Goal: Task Accomplishment & Management: Use online tool/utility

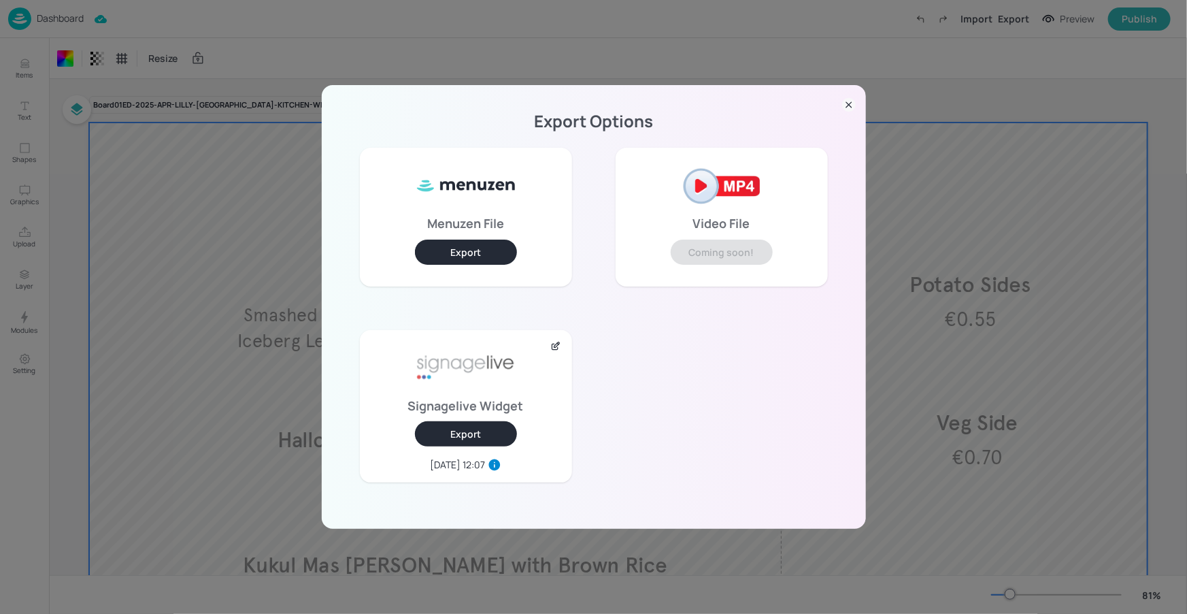
click at [857, 106] on div "Export Options Menuzen File Export Video File Coming soon! Signagelive Widget E…" at bounding box center [594, 307] width 544 height 444
click at [846, 105] on icon at bounding box center [849, 105] width 14 height 14
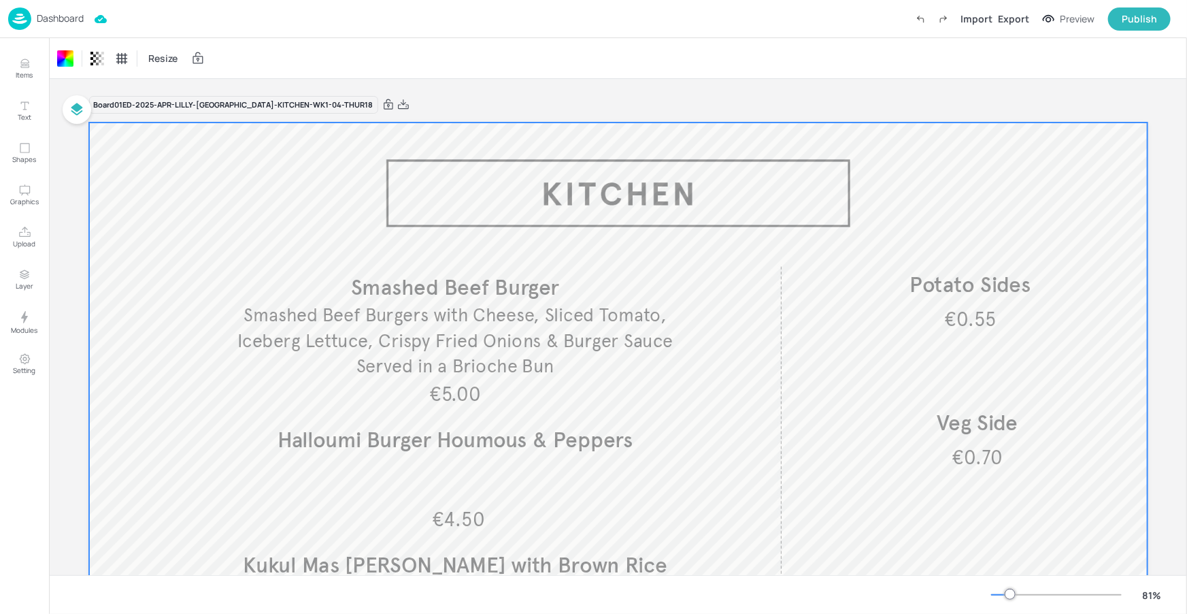
click at [74, 20] on p "Dashboard" at bounding box center [60, 19] width 47 height 10
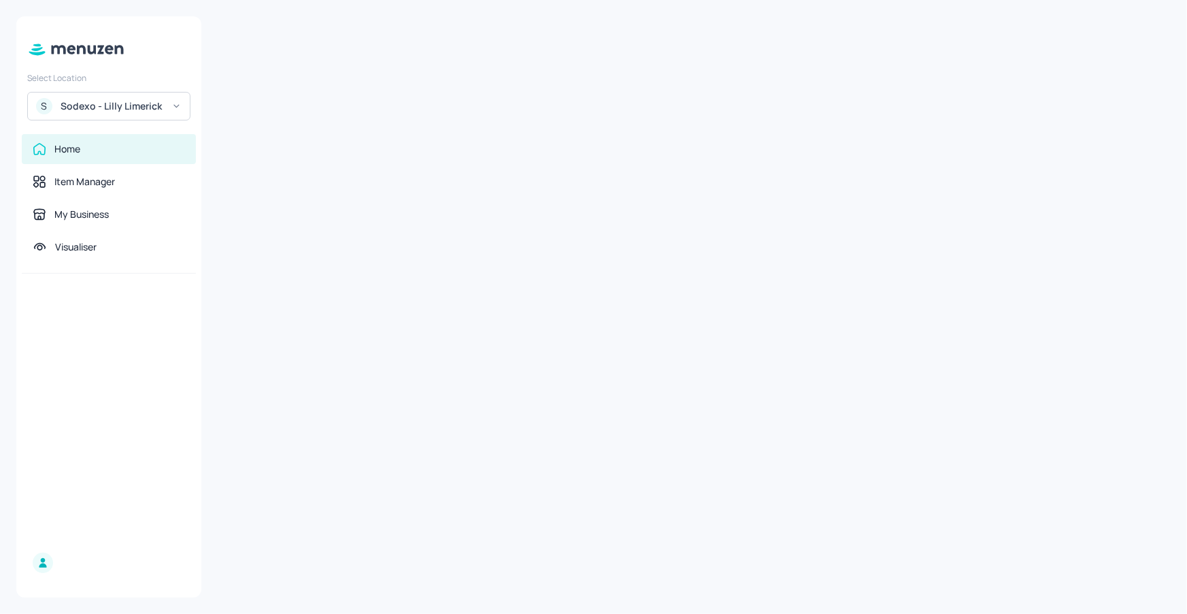
click at [122, 104] on div "Sodexo - Lilly Limerick" at bounding box center [112, 106] width 103 height 14
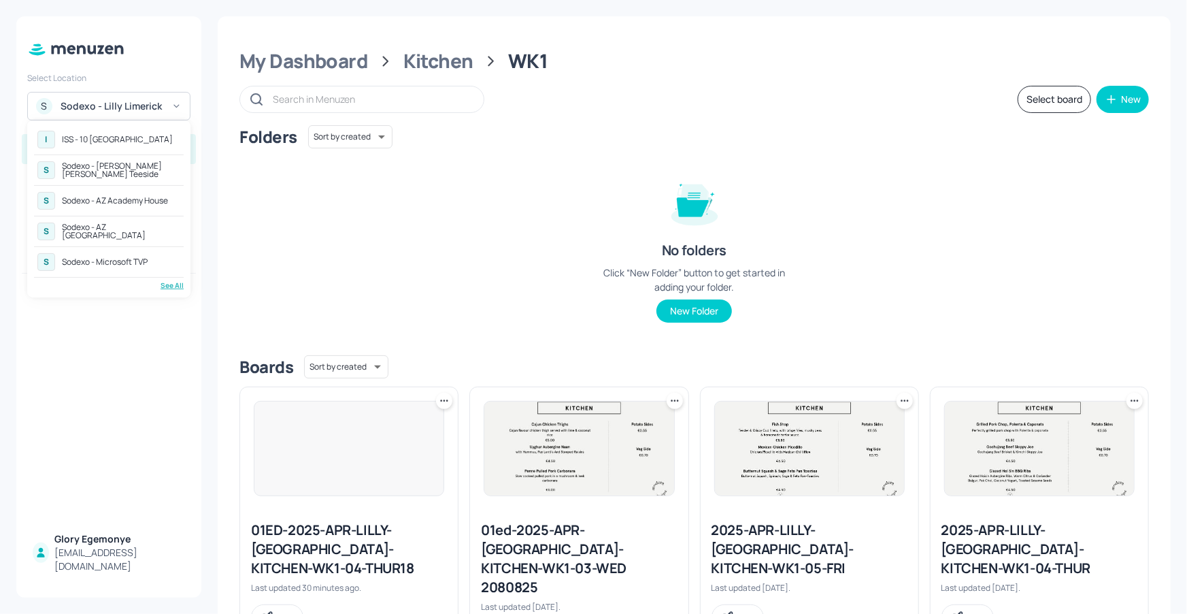
click at [124, 135] on div "ISS - 10 [GEOGRAPHIC_DATA]" at bounding box center [117, 139] width 111 height 8
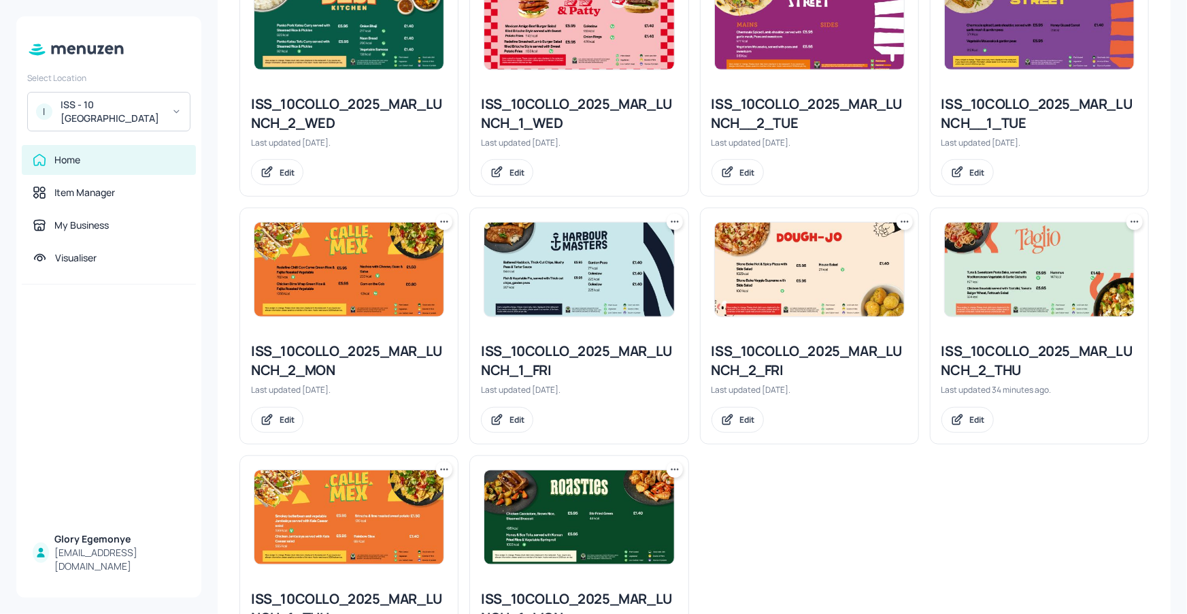
scroll to position [440, 0]
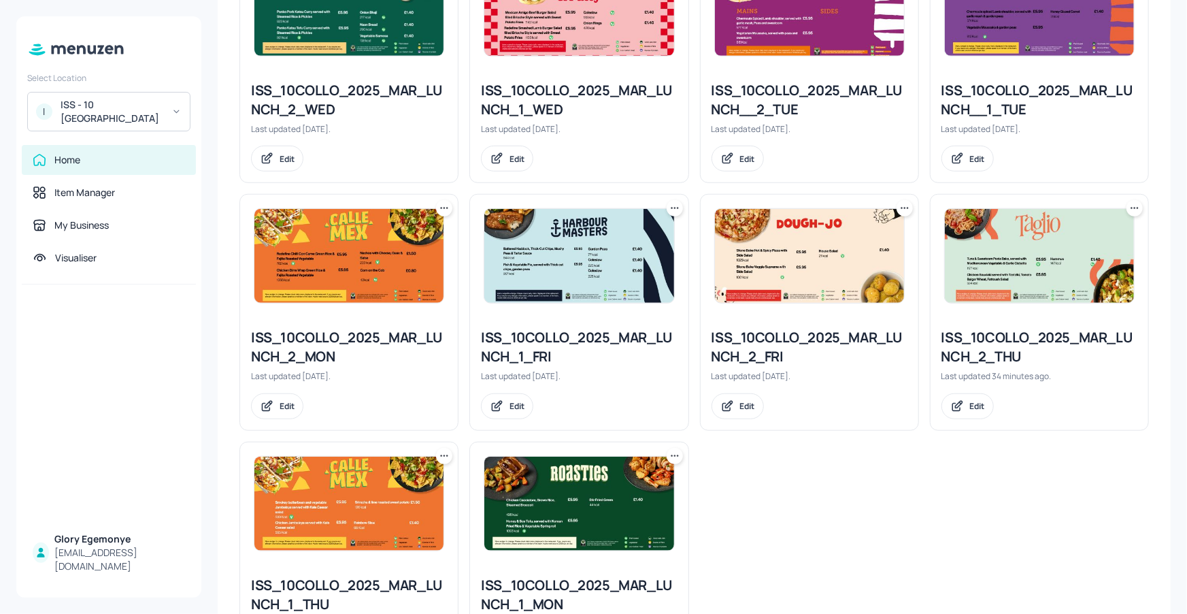
click at [989, 348] on div "ISS_10COLLO_2025_MAR_LUNCH_2_THU" at bounding box center [1040, 347] width 196 height 38
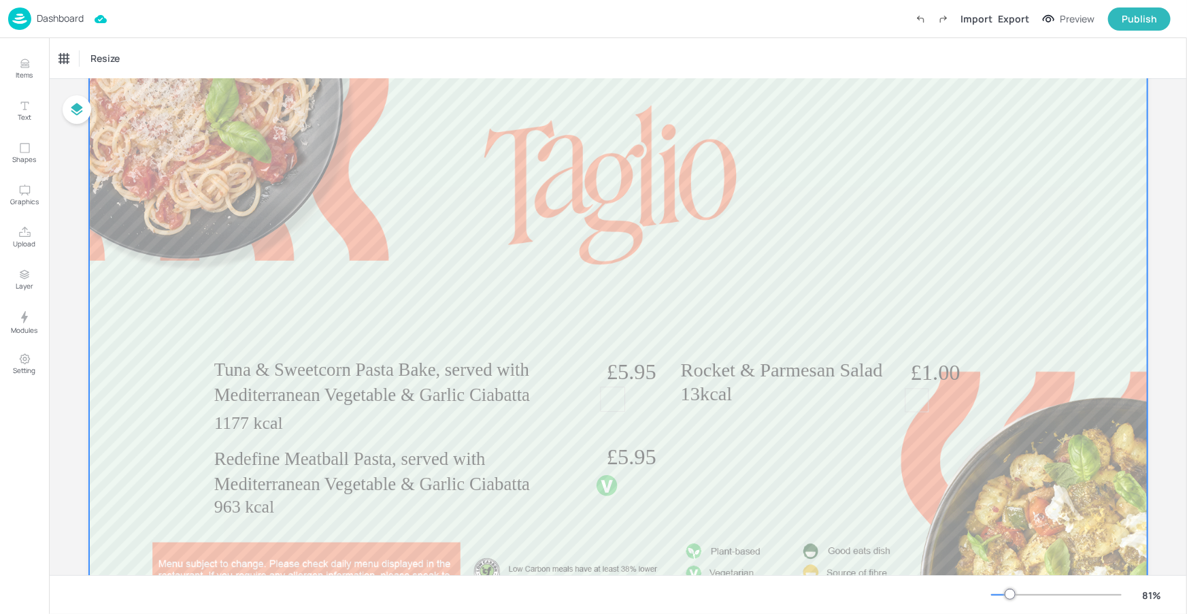
scroll to position [177, 0]
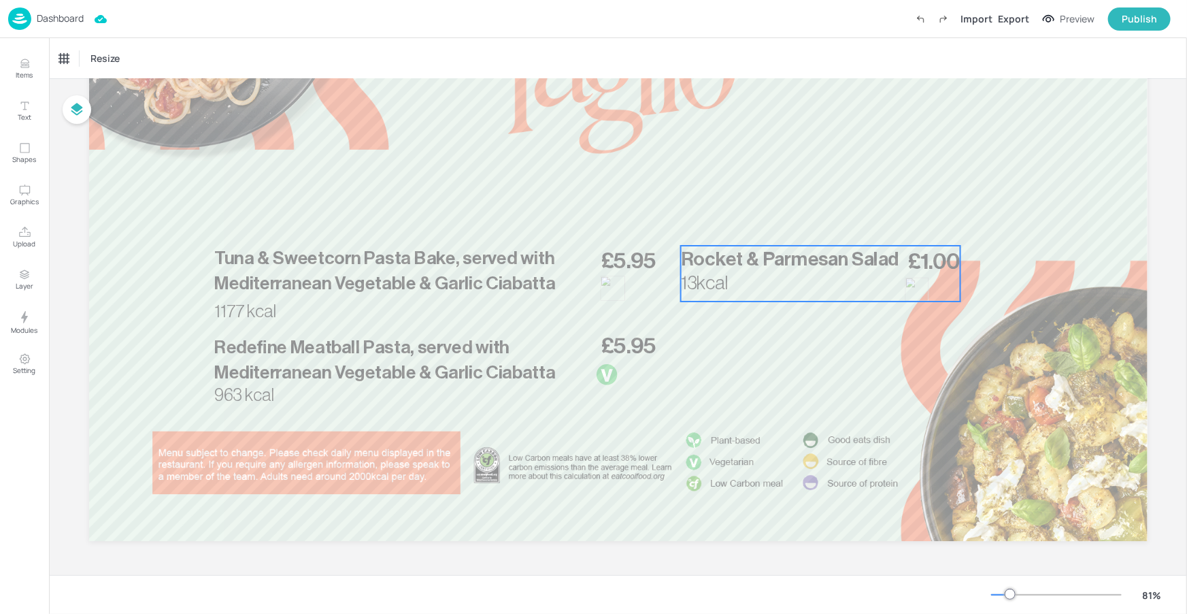
click at [868, 266] on span "Rocket & Parmesan Salad" at bounding box center [789, 259] width 218 height 19
click at [812, 220] on icon "Edit Item" at bounding box center [812, 222] width 12 height 11
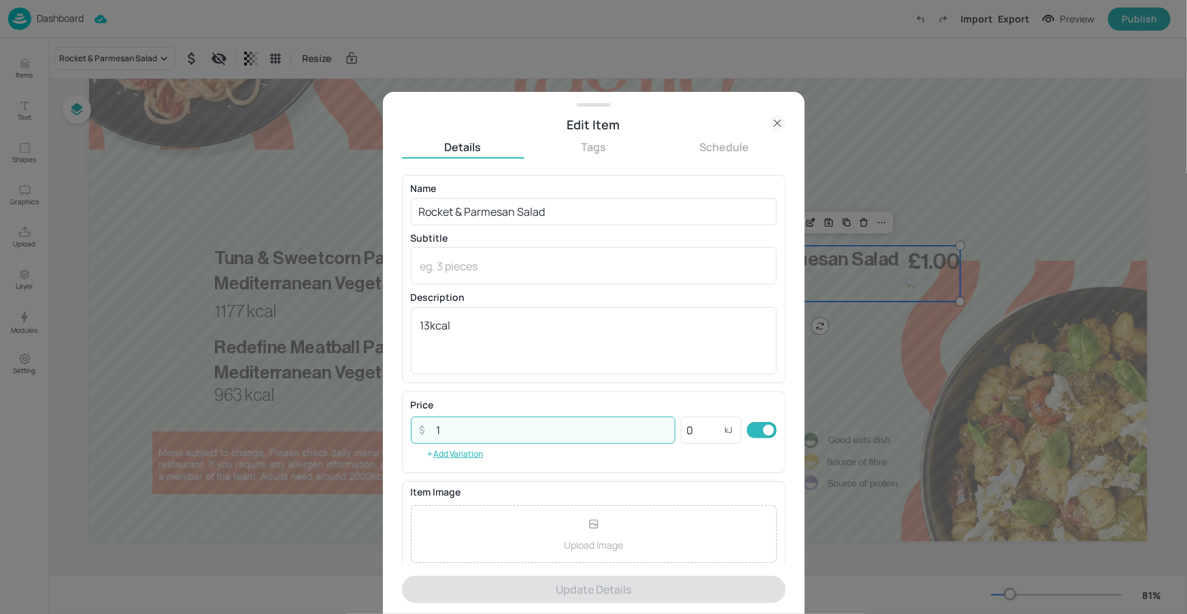
click at [458, 435] on input "1" at bounding box center [553, 429] width 248 height 27
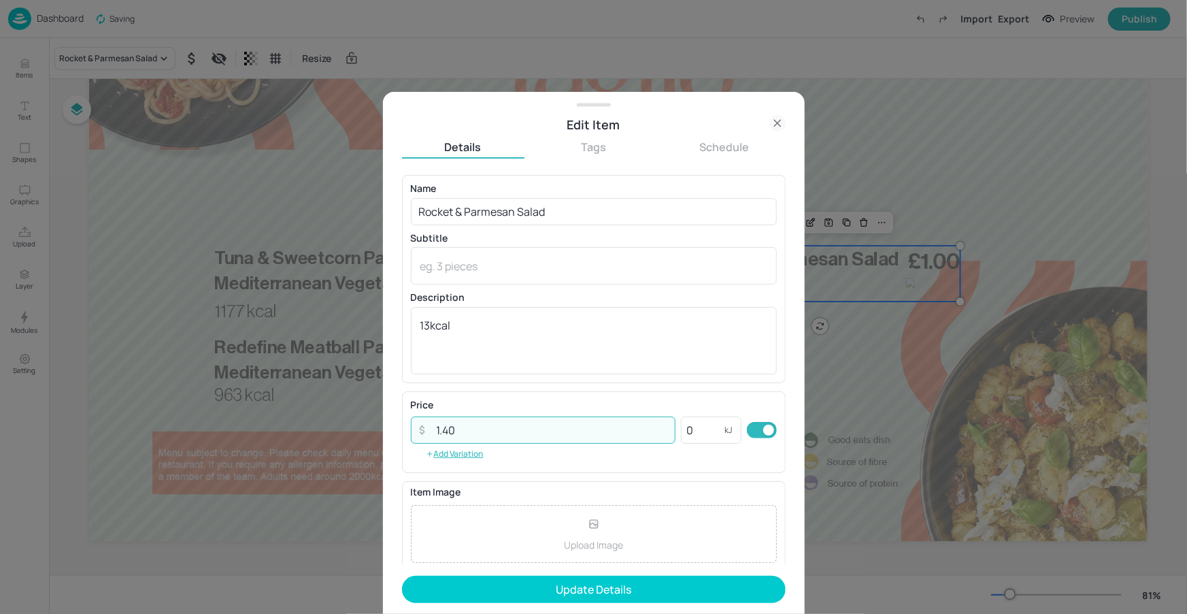
type input "1.40"
click at [508, 592] on button "Update Details" at bounding box center [594, 589] width 384 height 27
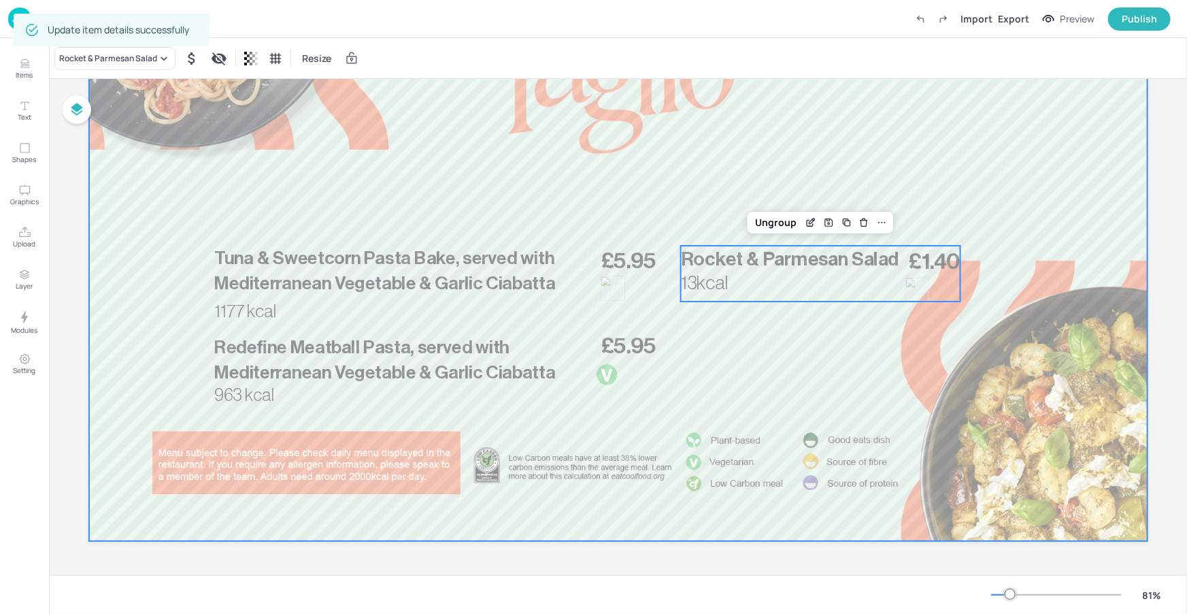
click at [878, 399] on div at bounding box center [618, 243] width 1059 height 595
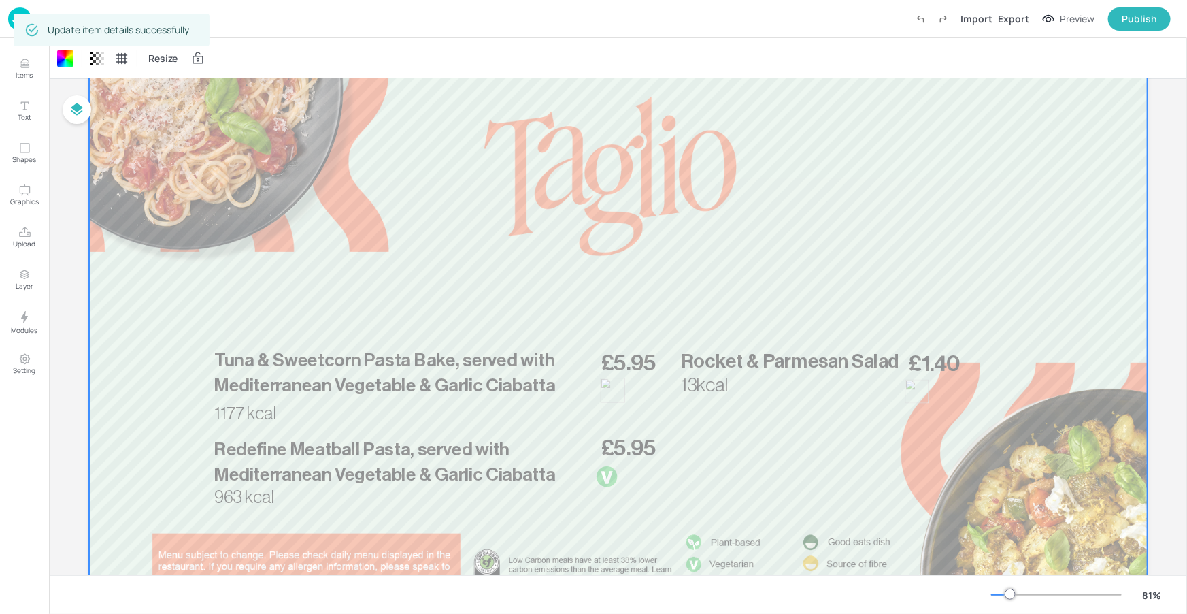
scroll to position [73, 0]
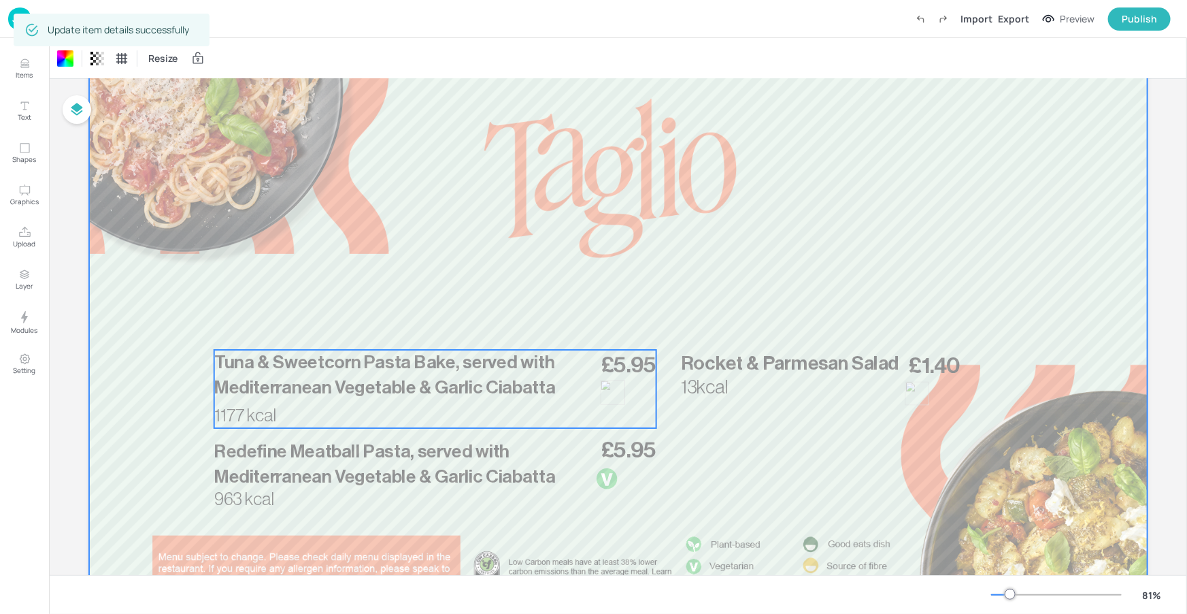
click at [367, 378] on span "Tuna & Sweetcorn Pasta Bake, served with Mediterranean Vegetable & Garlic Ciaba…" at bounding box center [385, 375] width 342 height 44
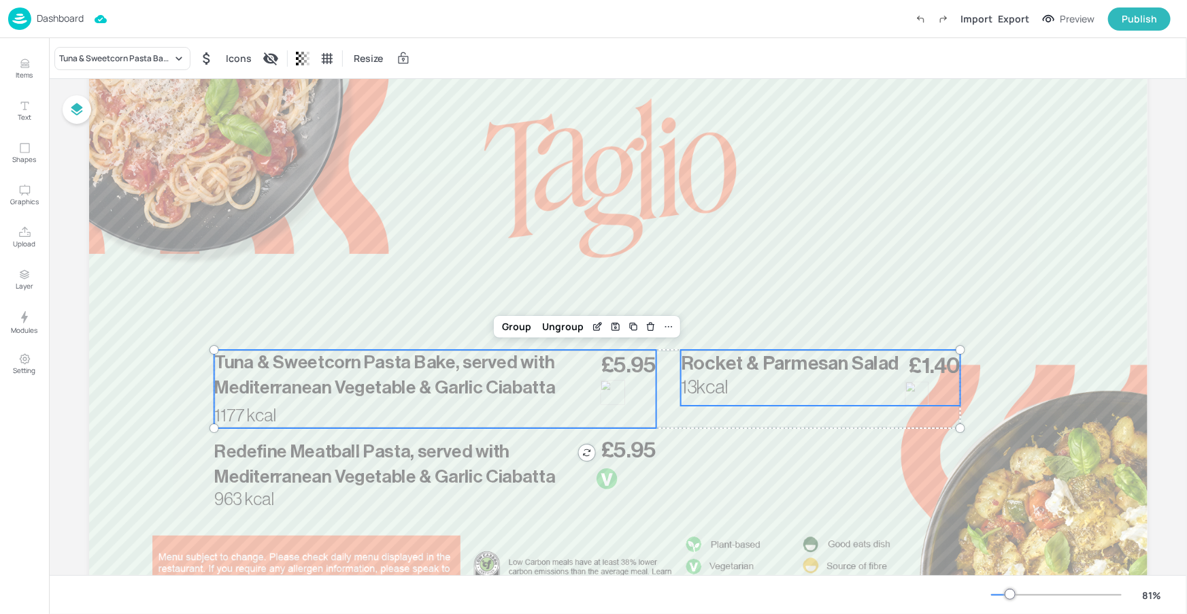
click at [687, 397] on p "13kcal" at bounding box center [721, 387] width 82 height 27
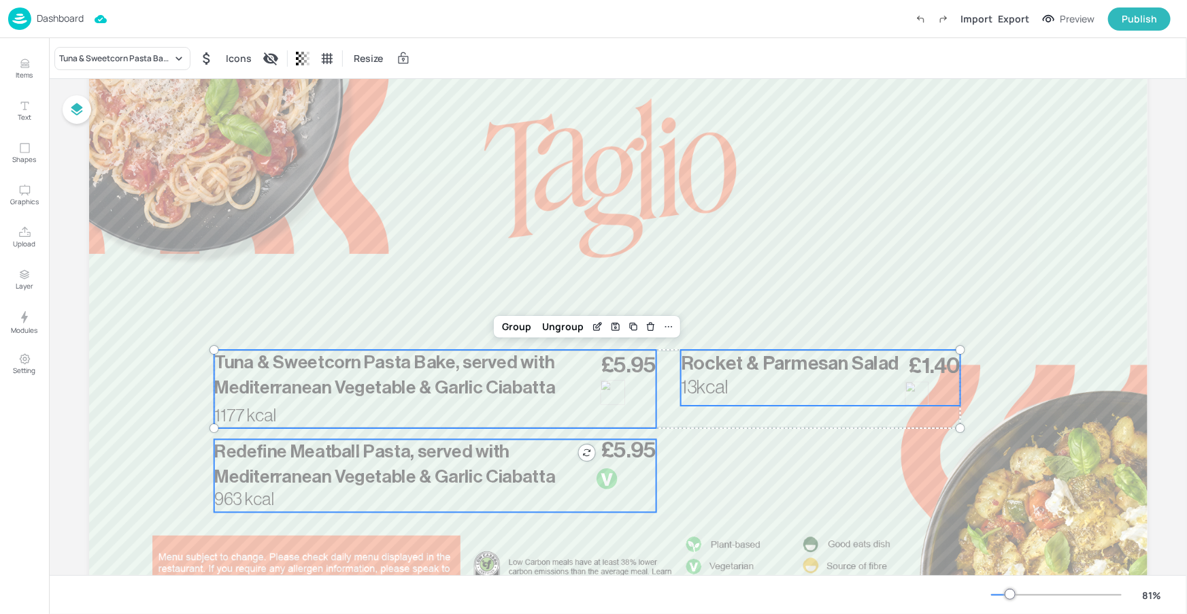
click at [527, 475] on span "Redefine Meatball Pasta, served with Mediterranean Vegetable & Garlic Ciabatta" at bounding box center [385, 464] width 342 height 44
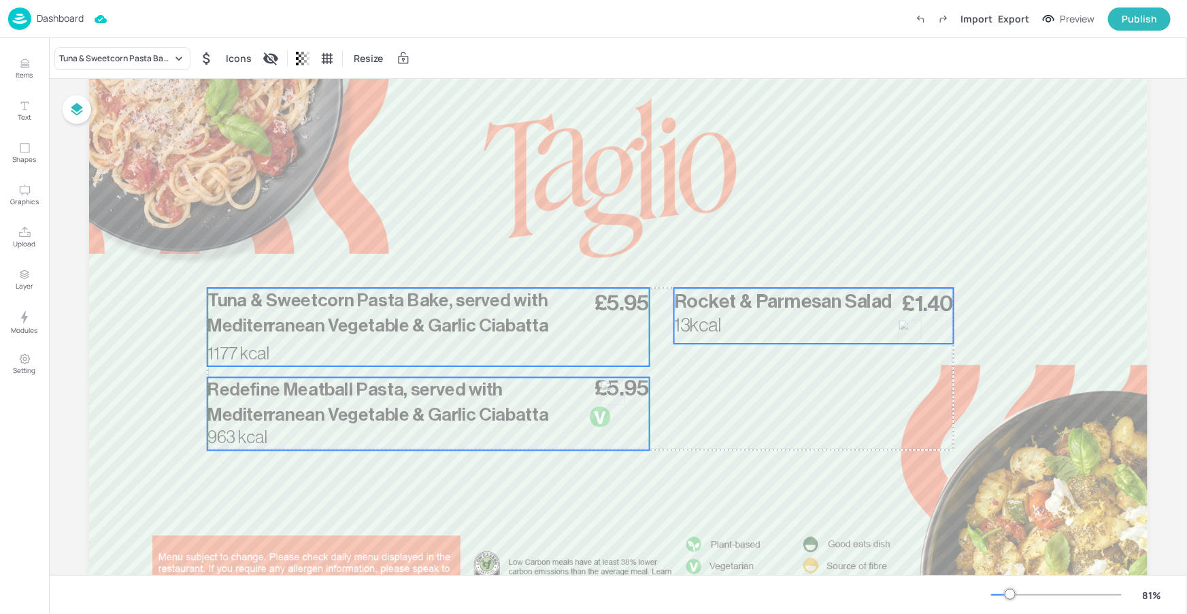
drag, startPoint x: 539, startPoint y: 414, endPoint x: 532, endPoint y: 352, distance: 62.3
click at [532, 352] on div "£5.95 Tuna & Sweetcorn Pasta Bake, served with Mediterranean Vegetable & Garlic…" at bounding box center [428, 327] width 442 height 78
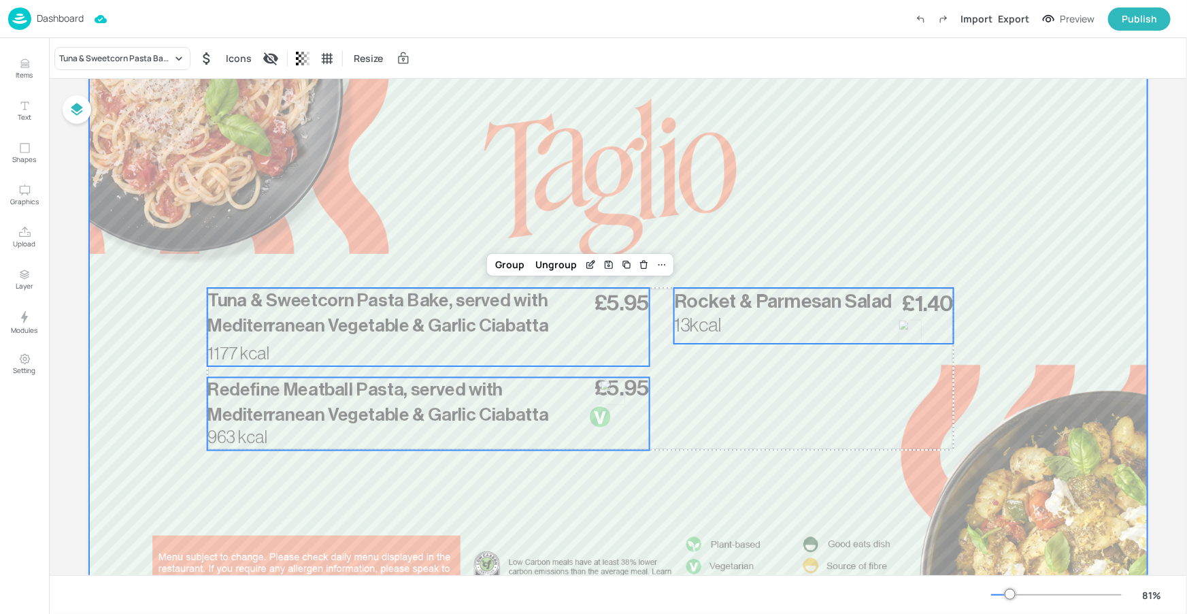
click at [895, 216] on div at bounding box center [618, 347] width 1059 height 595
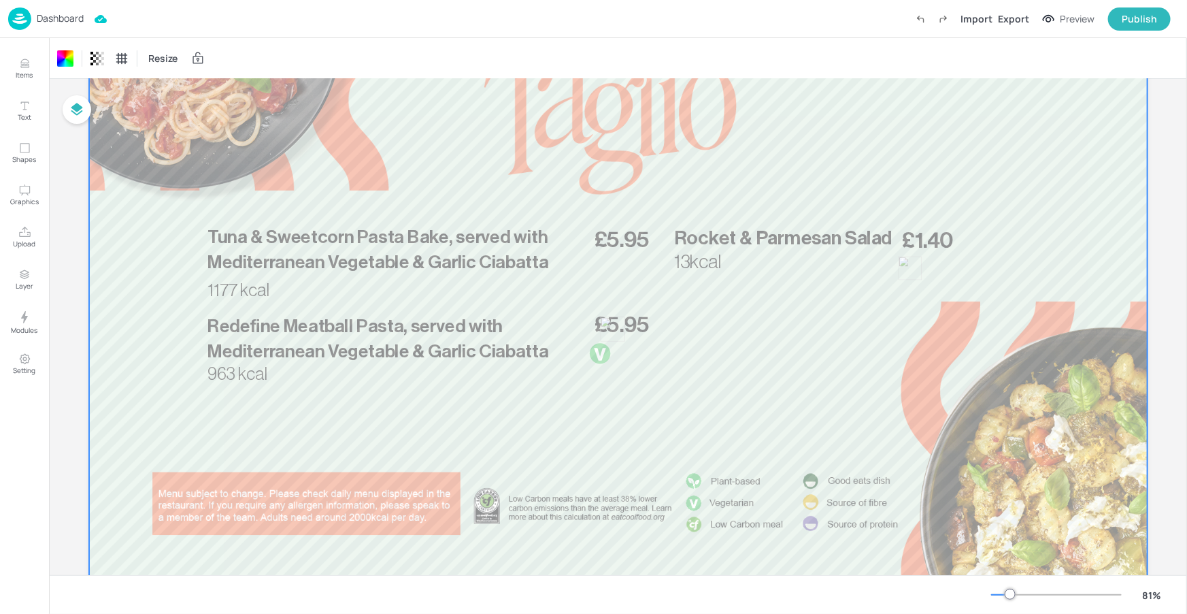
scroll to position [177, 0]
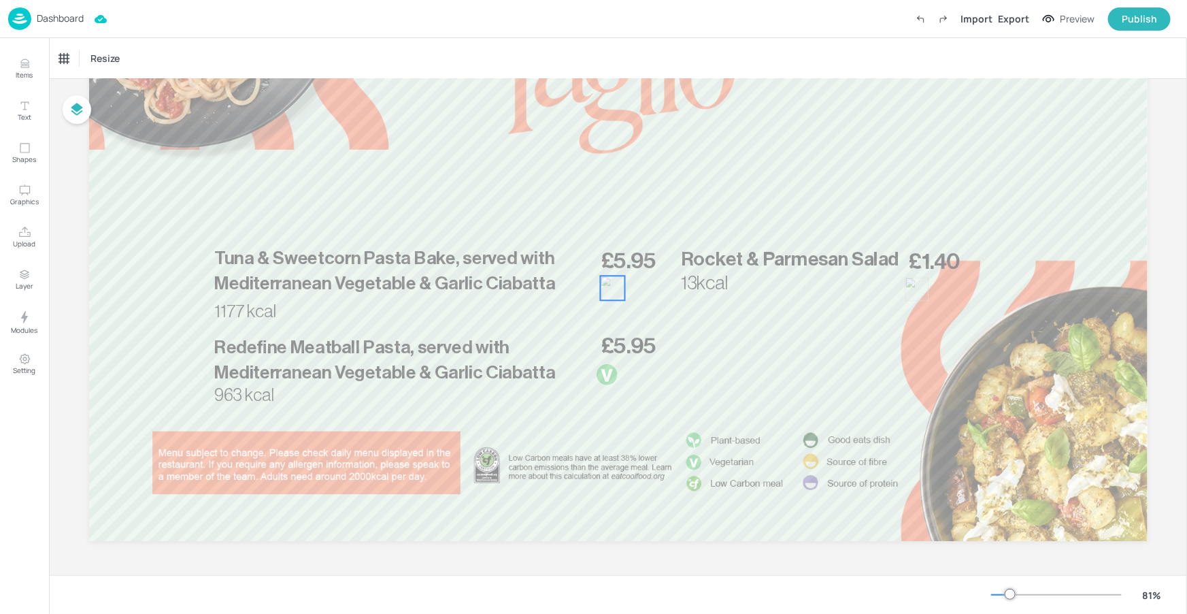
click at [621, 290] on div at bounding box center [612, 288] width 24 height 24
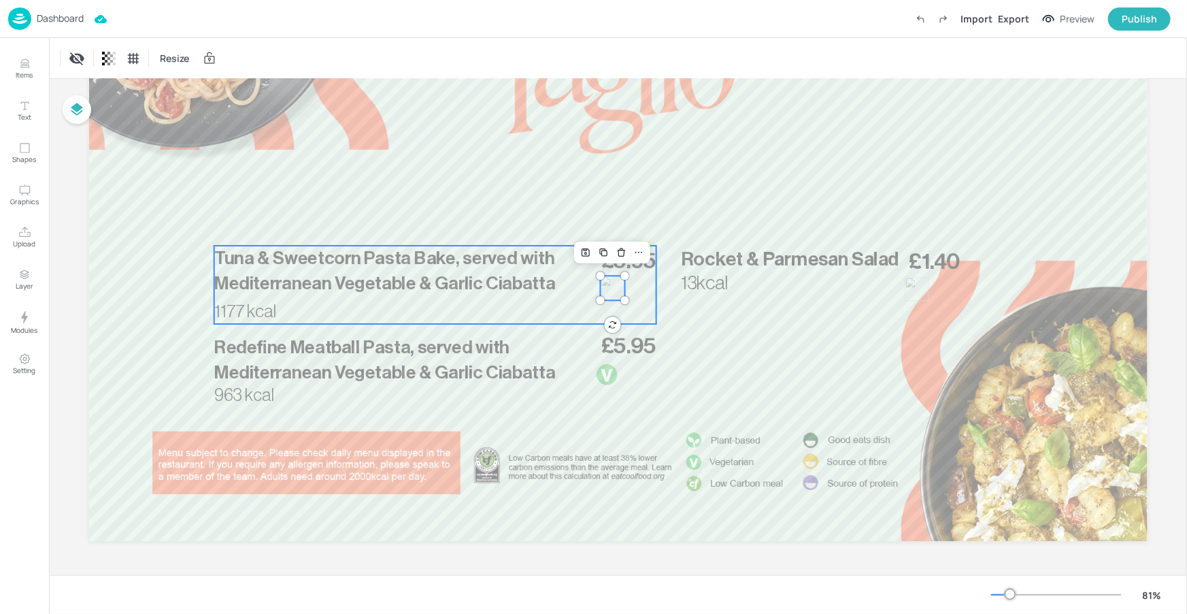
click at [512, 289] on span "Tuna & Sweetcorn Pasta Bake, served with Mediterranean Vegetable & Garlic Ciaba…" at bounding box center [385, 271] width 342 height 44
click at [382, 224] on div "Group" at bounding box center [373, 223] width 40 height 18
click at [571, 290] on div "£5.95 Tuna & Sweetcorn Pasta Bake, served with Mediterranean Vegetable & Garlic…" at bounding box center [435, 285] width 442 height 78
click at [570, 290] on div "£5.95 Tuna & Sweetcorn Pasta Bake, served with Mediterranean Vegetable & Garlic…" at bounding box center [435, 285] width 442 height 78
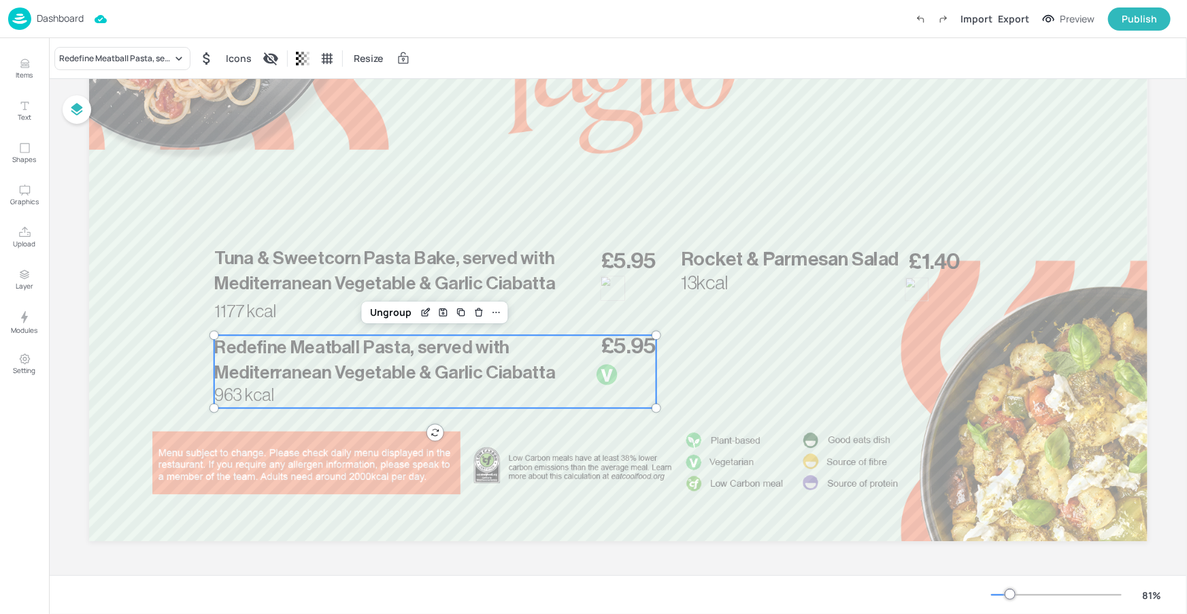
click at [608, 375] on div at bounding box center [606, 374] width 22 height 22
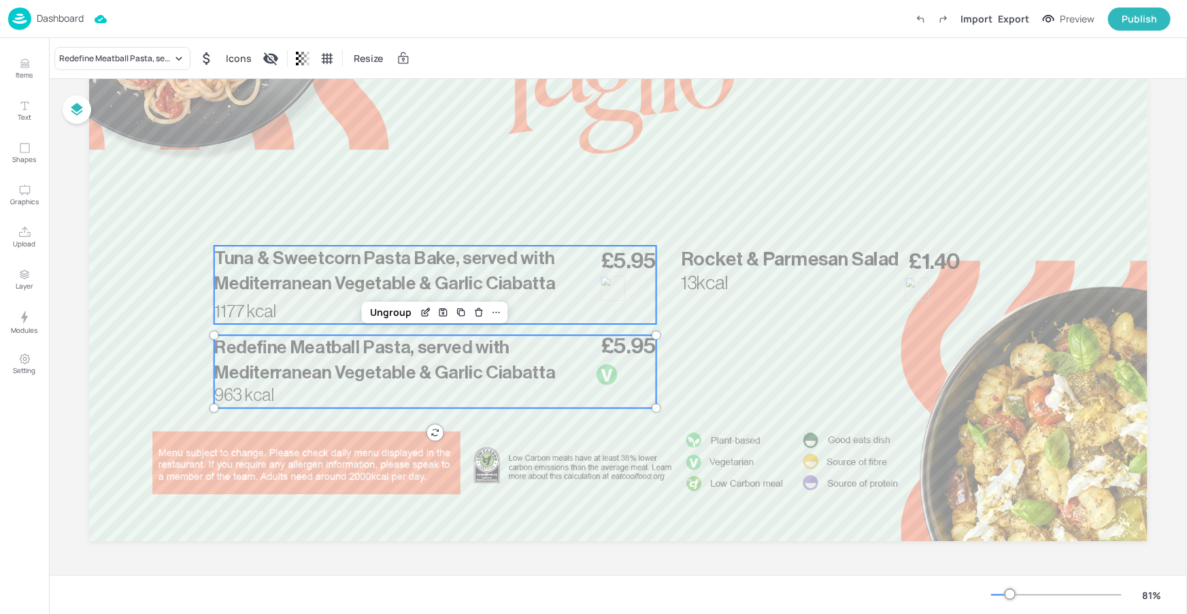
click at [575, 278] on div "£5.95 Tuna & Sweetcorn Pasta Bake, served with Mediterranean Vegetable & Garlic…" at bounding box center [435, 285] width 442 height 78
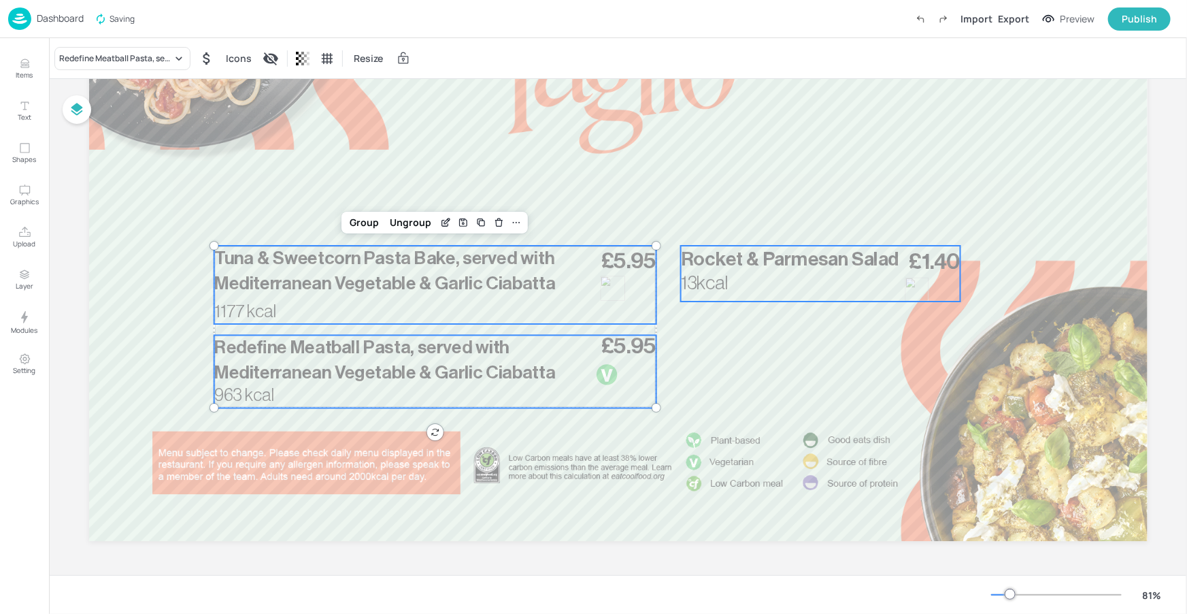
click at [738, 255] on span "Rocket & Parmesan Salad" at bounding box center [789, 259] width 218 height 19
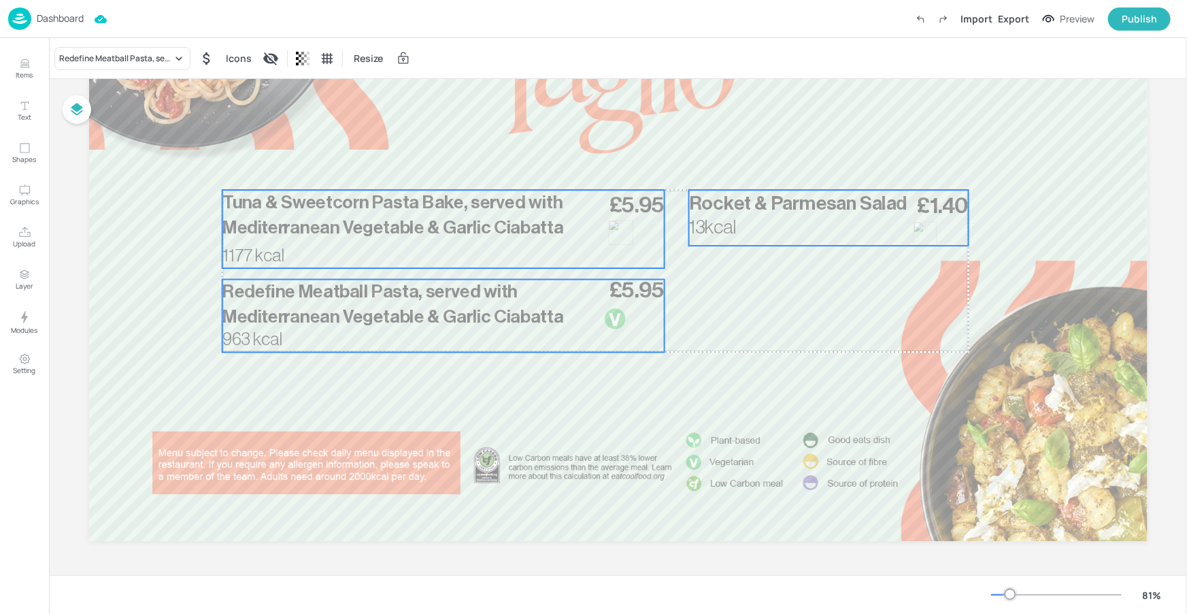
drag, startPoint x: 522, startPoint y: 280, endPoint x: 538, endPoint y: 262, distance: 24.1
click at [538, 262] on div "£5.95 Tuna & Sweetcorn Pasta Bake, served with Mediterranean Vegetable & Garlic…" at bounding box center [443, 229] width 442 height 78
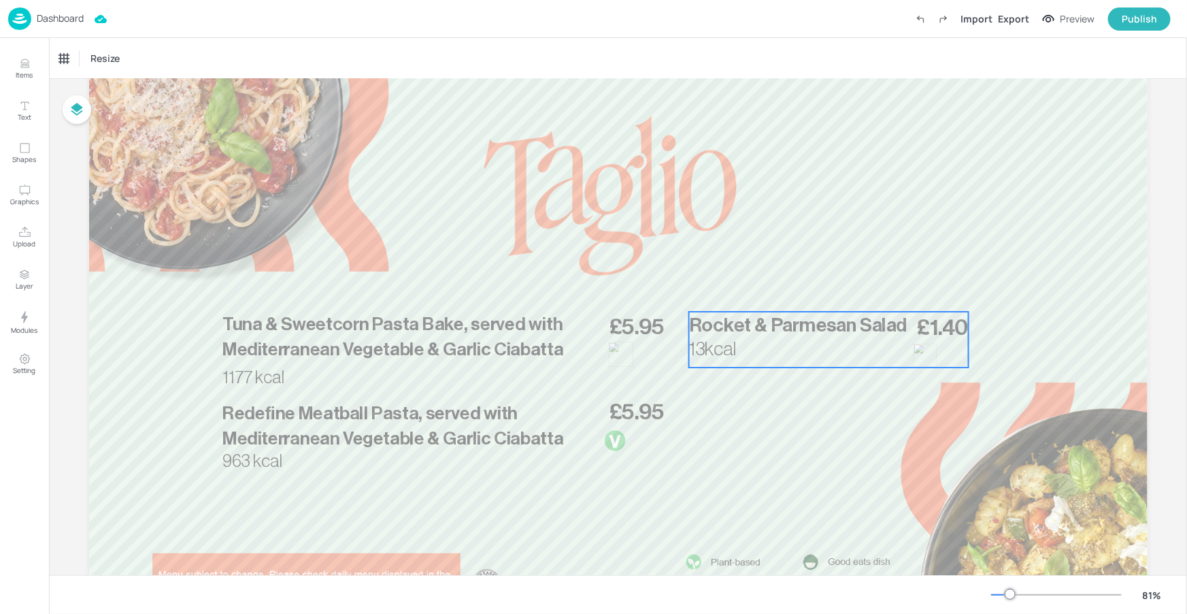
scroll to position [95, 0]
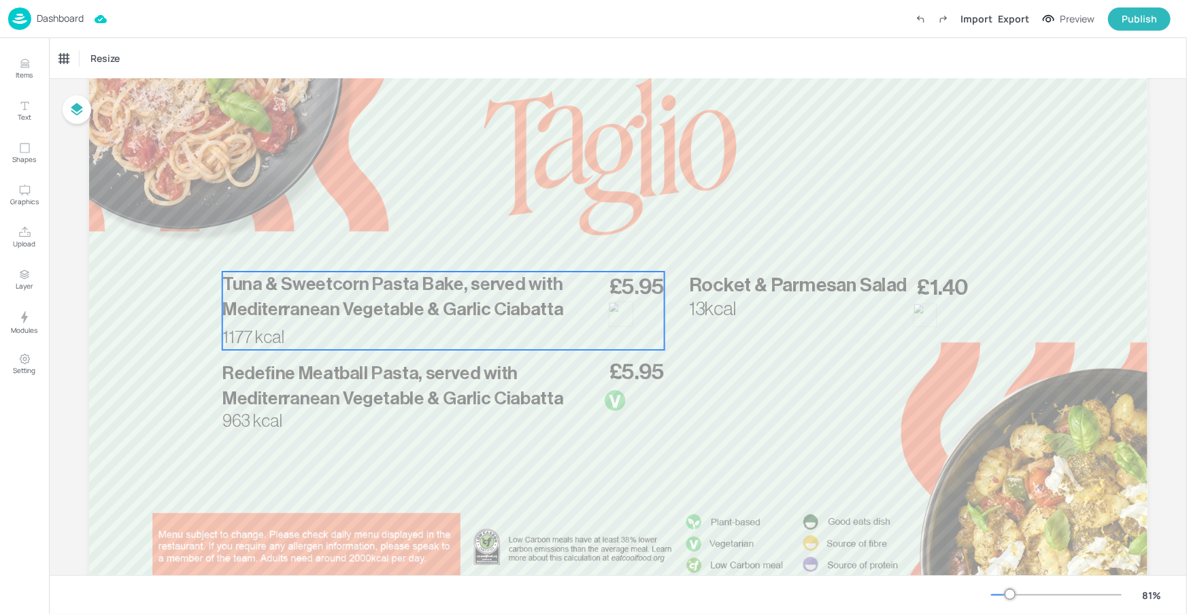
click at [514, 310] on span "Tuna & Sweetcorn Pasta Bake, served with Mediterranean Vegetable & Garlic Ciaba…" at bounding box center [393, 297] width 342 height 44
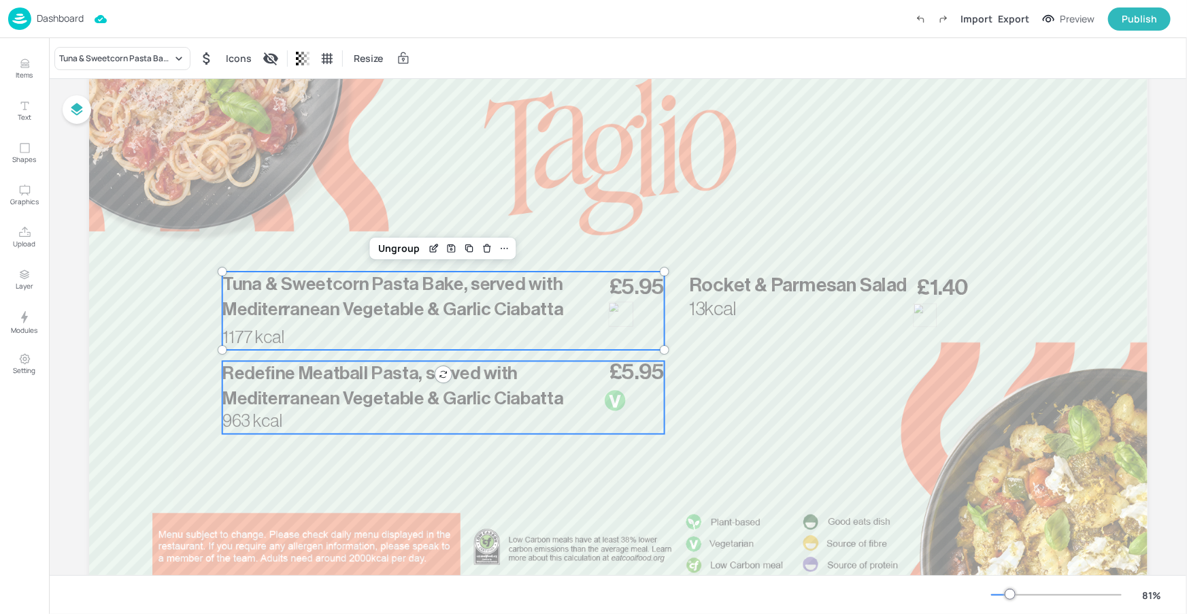
drag, startPoint x: 478, startPoint y: 404, endPoint x: 627, endPoint y: 334, distance: 165.3
click at [478, 404] on span "Redefine Meatball Pasta, served with Mediterranean Vegetable & Garlic Ciabatta" at bounding box center [393, 386] width 342 height 44
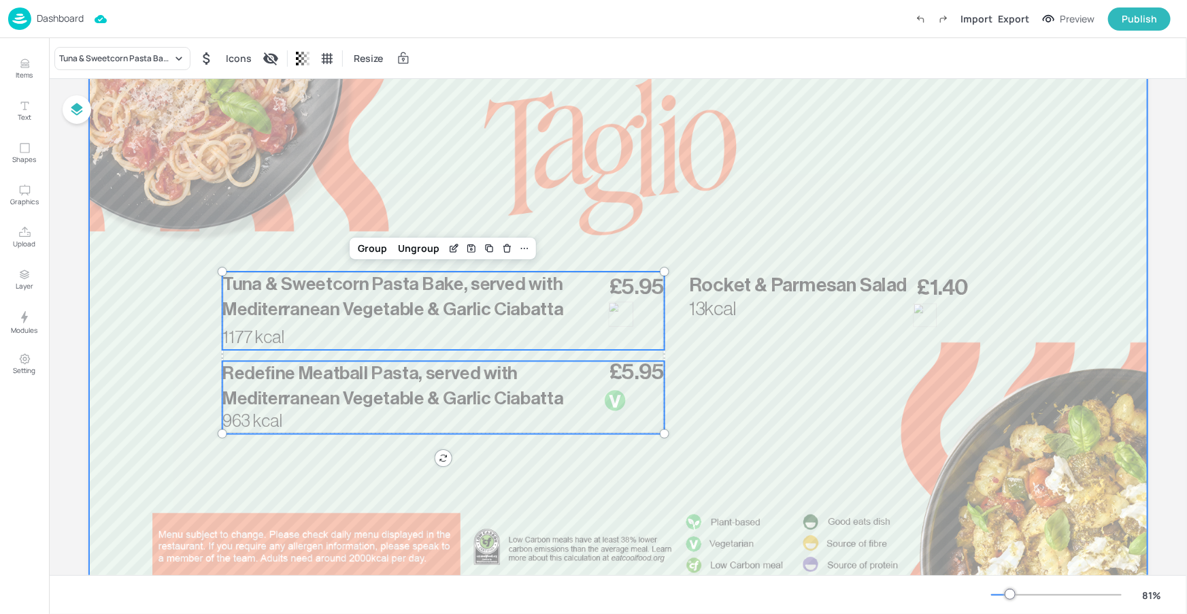
click at [719, 287] on span "Rocket & Parmesan Salad" at bounding box center [798, 285] width 218 height 19
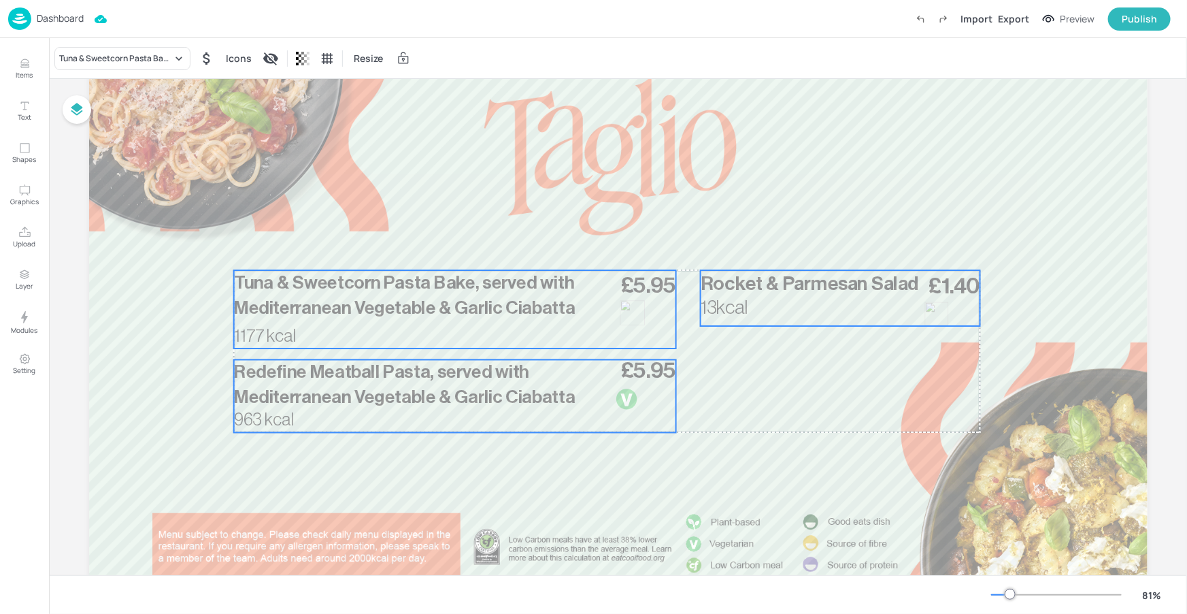
drag, startPoint x: 583, startPoint y: 336, endPoint x: 595, endPoint y: 335, distance: 11.6
click at [595, 335] on div "£5.95 Tuna & Sweetcorn Pasta Bake, served with Mediterranean Vegetable & Garlic…" at bounding box center [454, 309] width 442 height 78
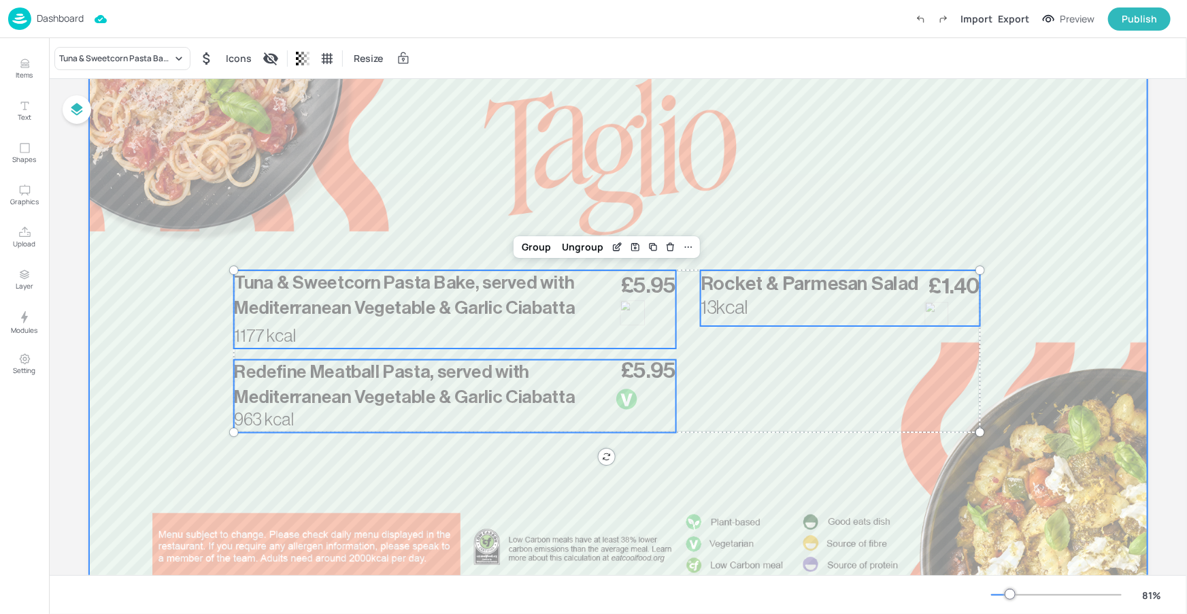
click at [885, 195] on div at bounding box center [618, 324] width 1059 height 595
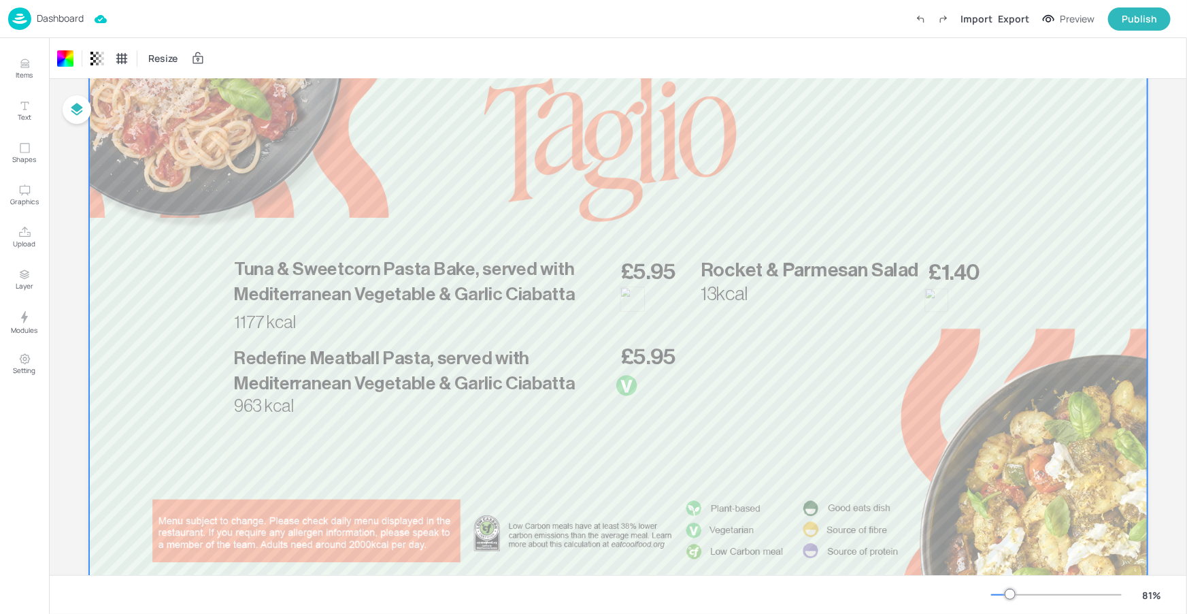
scroll to position [177, 0]
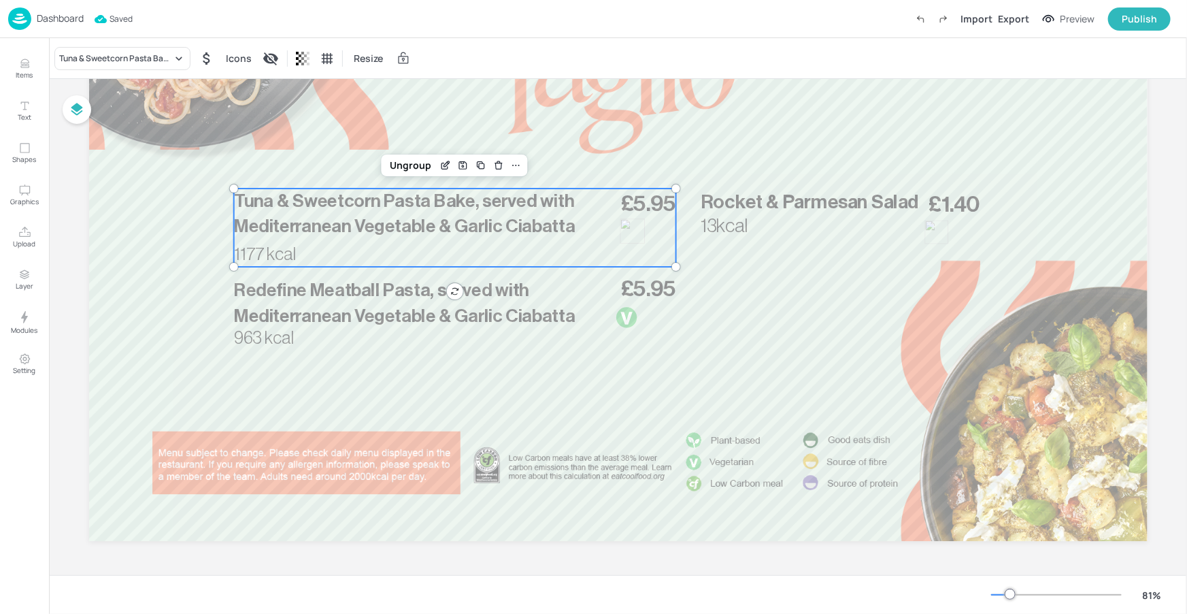
click at [523, 222] on span "Tuna & Sweetcorn Pasta Bake, served with Mediterranean Vegetable & Garlic Ciaba…" at bounding box center [404, 214] width 342 height 44
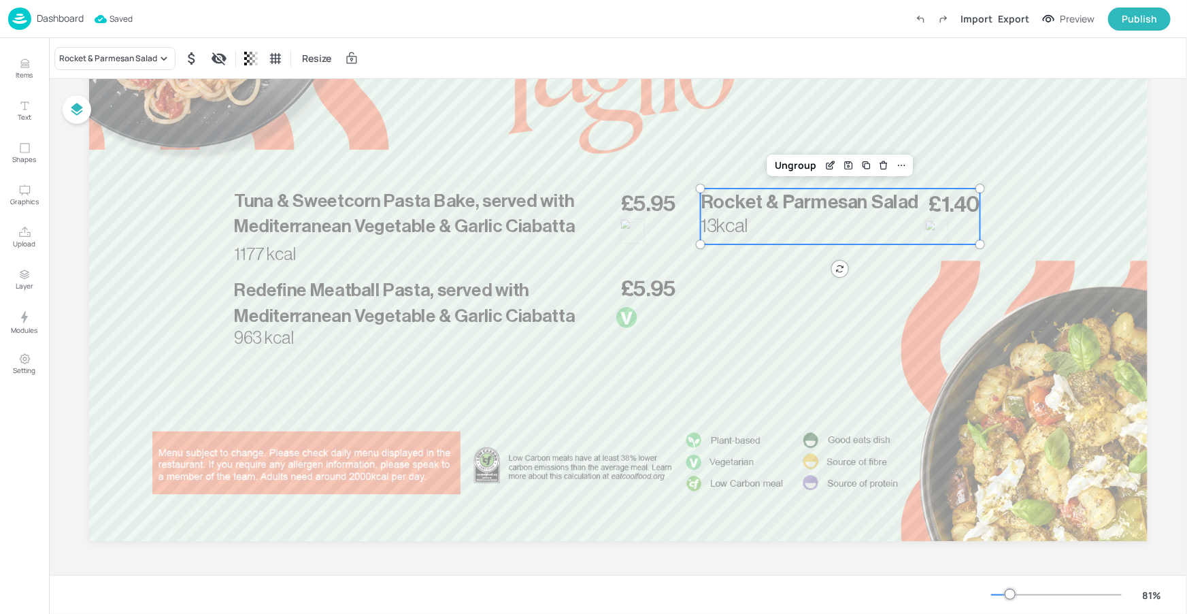
click at [700, 202] on span "Rocket & Parmesan Salad" at bounding box center [809, 202] width 218 height 19
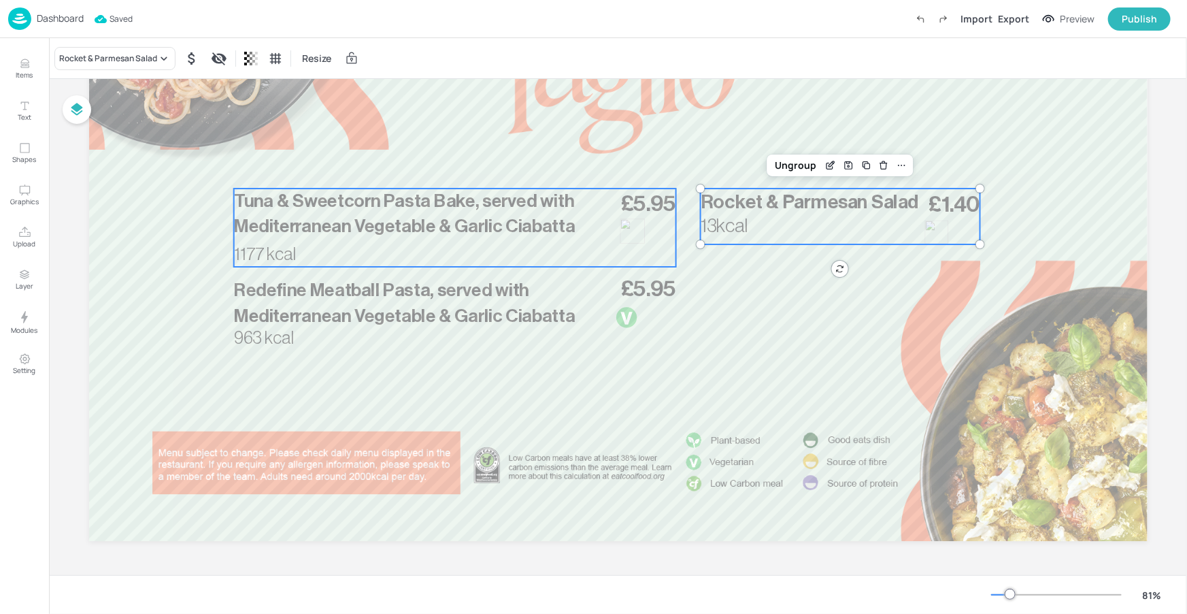
click at [561, 250] on div "£5.95 Tuna & Sweetcorn Pasta Bake, served with Mediterranean Vegetable & Garlic…" at bounding box center [454, 227] width 442 height 78
click at [734, 214] on p "13kcal" at bounding box center [741, 225] width 82 height 27
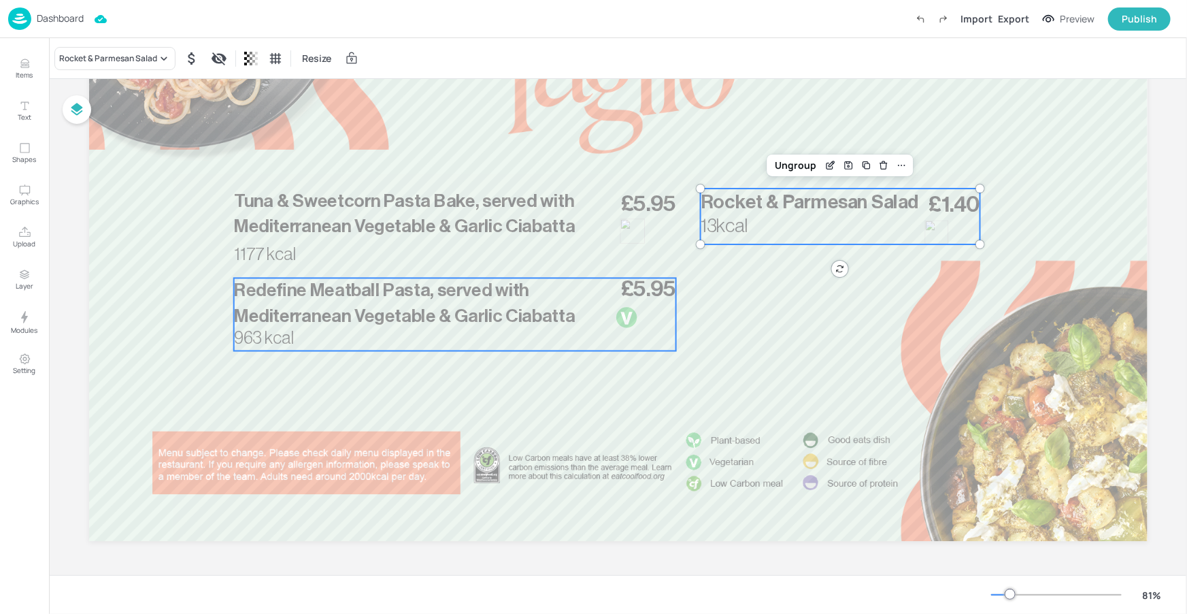
click at [533, 255] on div "£5.95 Tuna & Sweetcorn Pasta Bake, served with Mediterranean Vegetable & Garlic…" at bounding box center [454, 227] width 442 height 78
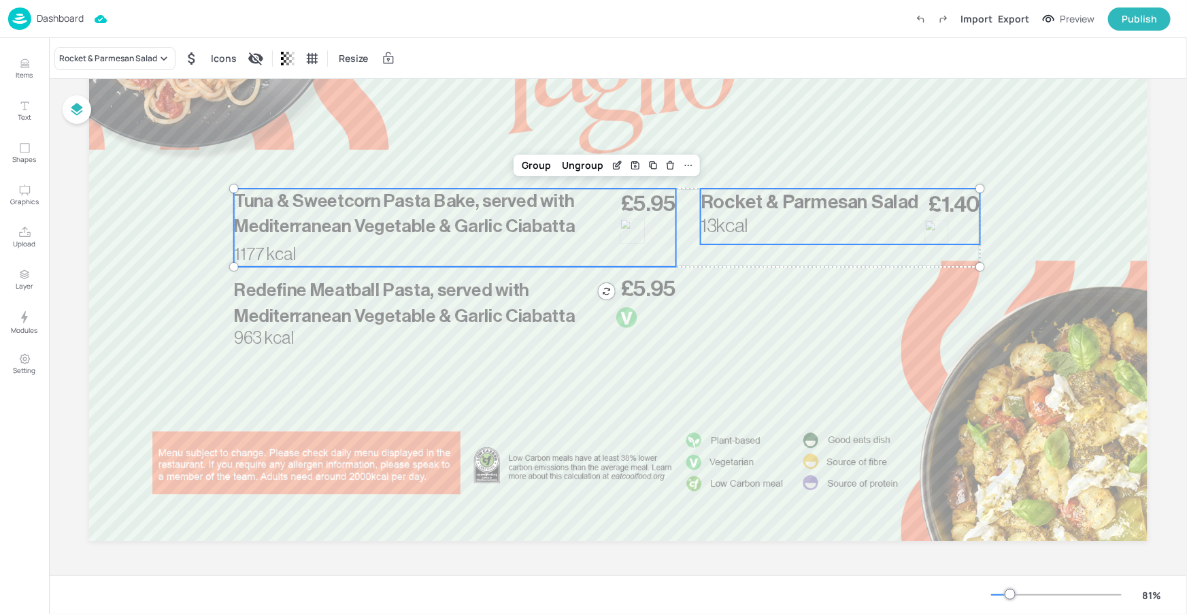
click at [586, 295] on p "Redefine Meatball Pasta, served with Mediterranean Vegetable & Garlic Ciabatta" at bounding box center [422, 303] width 379 height 51
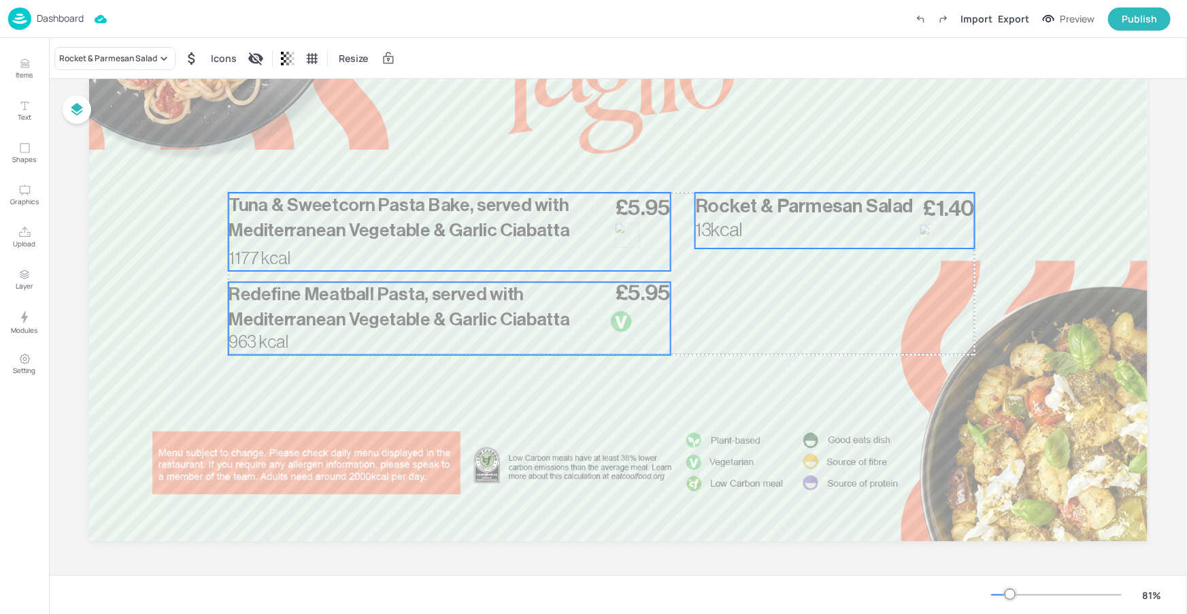
click at [568, 291] on p "Redefine Meatball Pasta, served with Mediterranean Vegetable & Garlic Ciabatta" at bounding box center [417, 307] width 379 height 51
click at [678, 168] on icon at bounding box center [683, 169] width 11 height 11
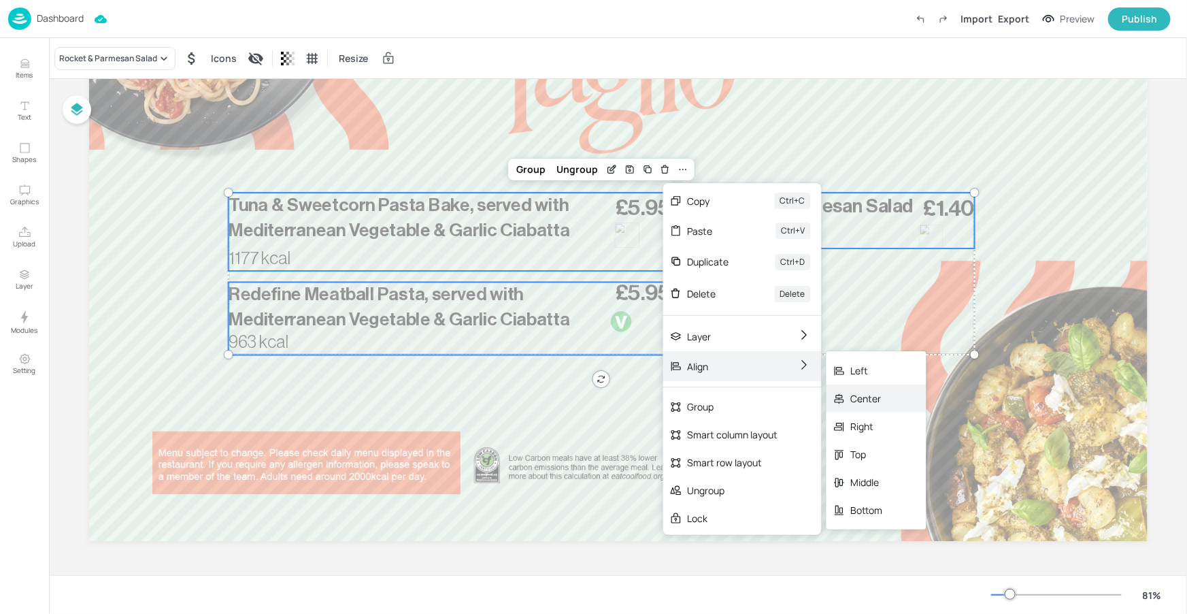
click at [852, 391] on div "Center" at bounding box center [867, 398] width 32 height 14
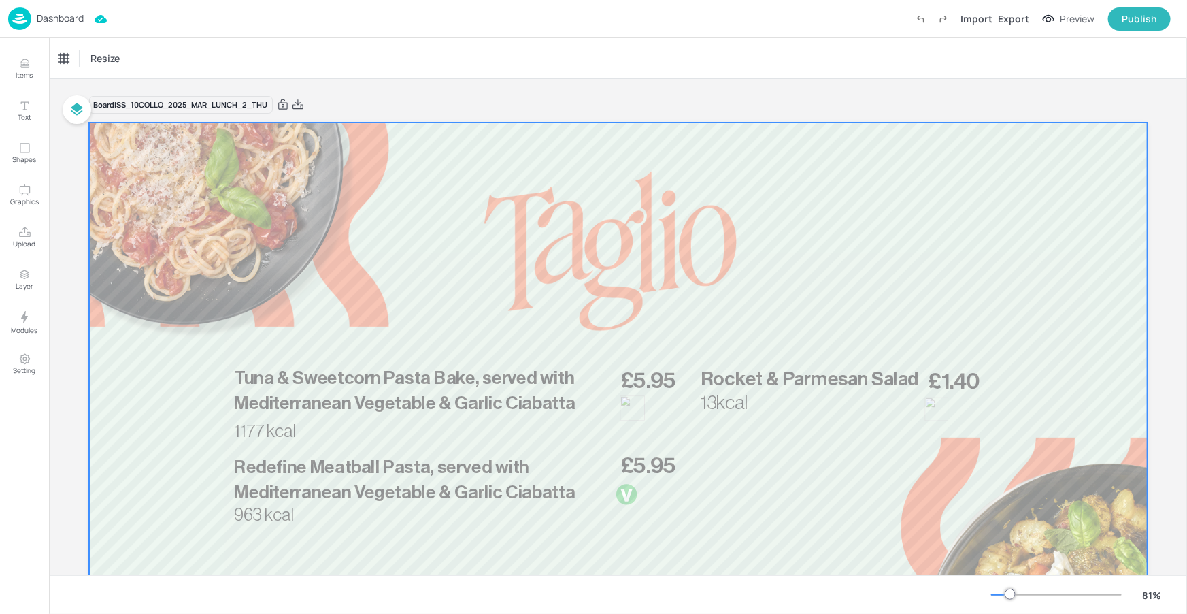
scroll to position [2, 0]
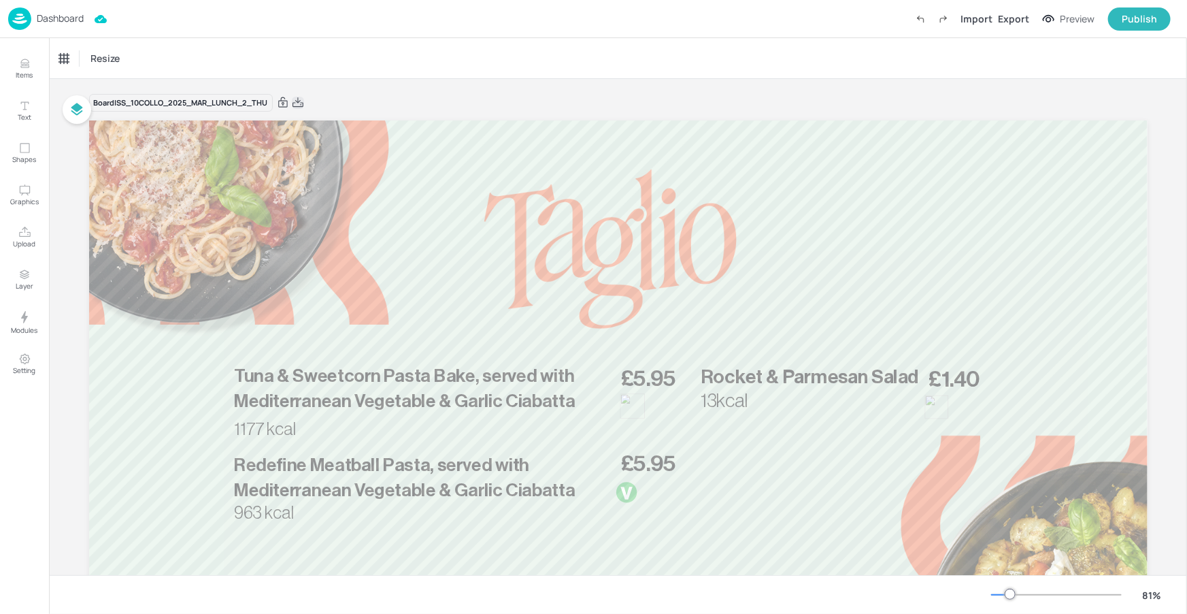
click at [297, 101] on icon at bounding box center [298, 103] width 12 height 14
